Goal: Information Seeking & Learning: Understand process/instructions

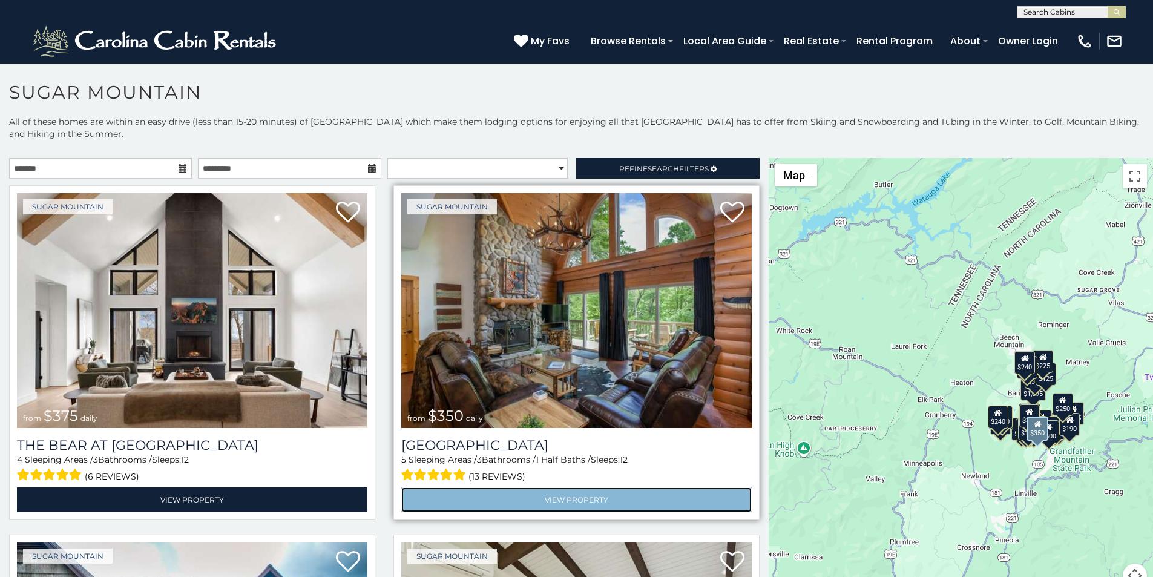
click at [431, 487] on link "View Property" at bounding box center [576, 499] width 350 height 25
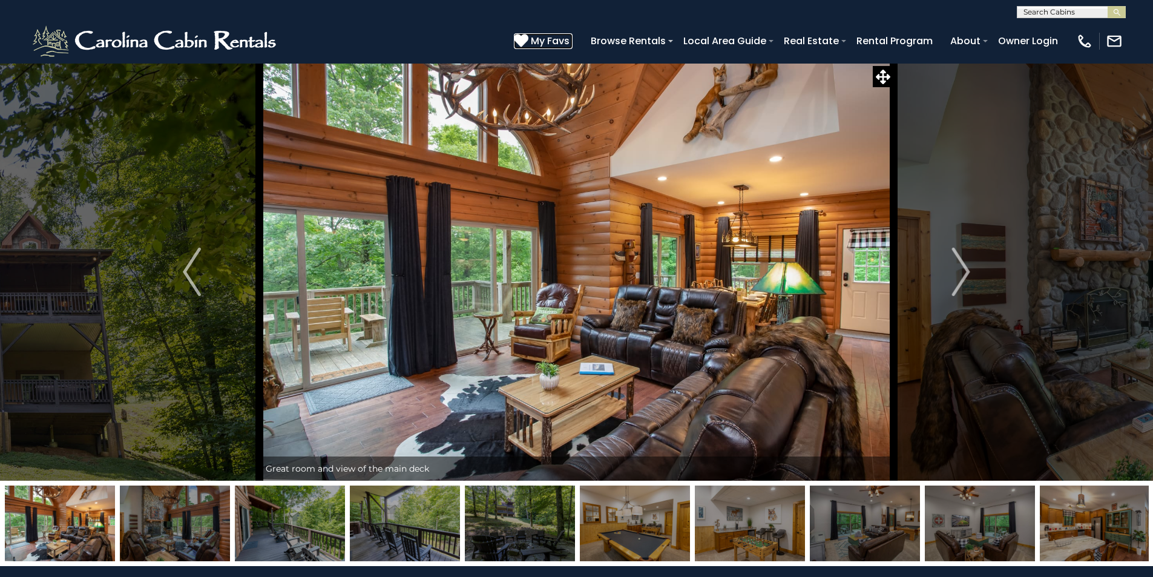
click at [528, 34] on icon at bounding box center [521, 40] width 15 height 15
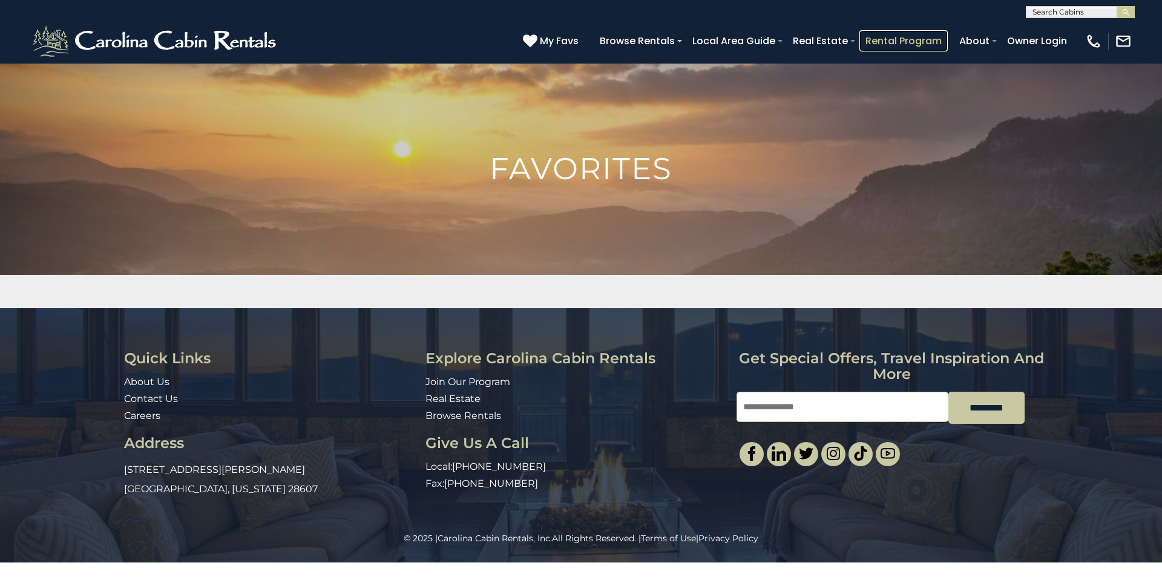
click at [929, 36] on link "Rental Program" at bounding box center [903, 40] width 88 height 21
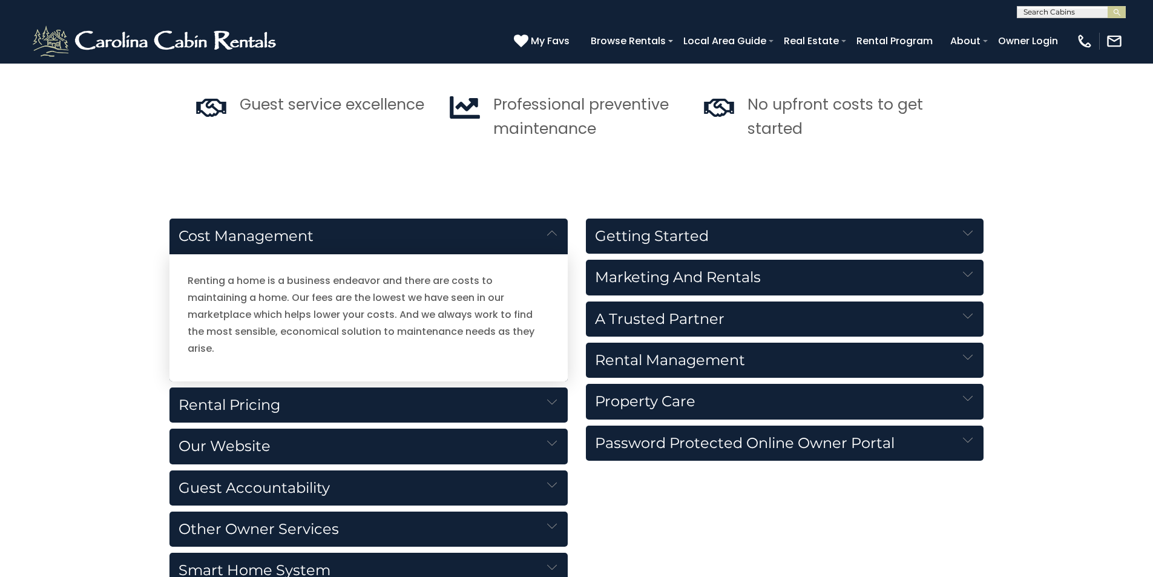
scroll to position [1669, 0]
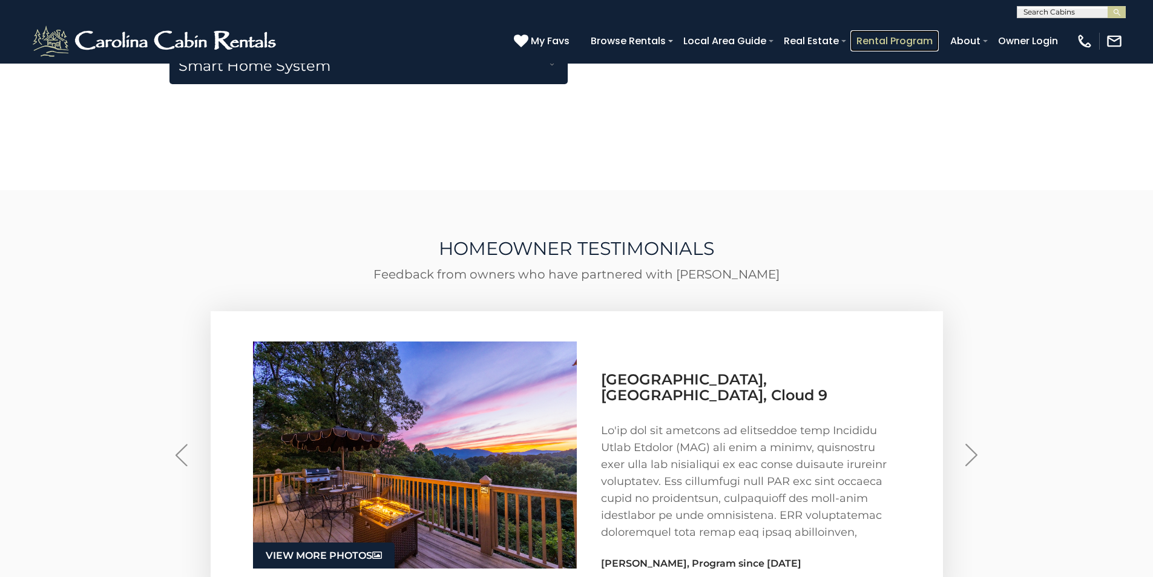
click at [920, 36] on link "Rental Program" at bounding box center [894, 40] width 88 height 21
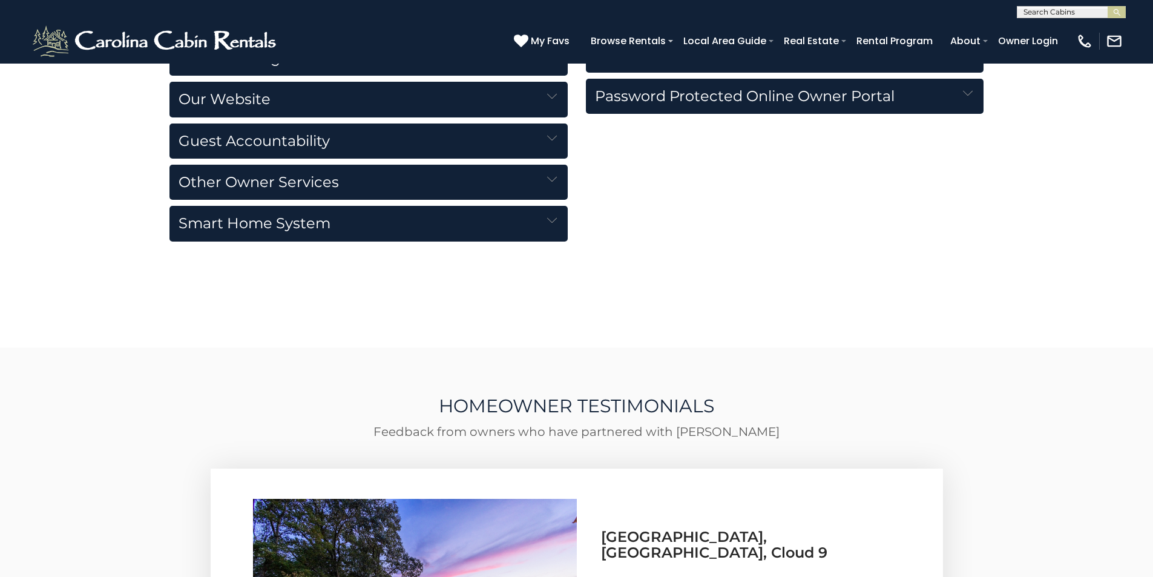
scroll to position [2016, 0]
